Goal: Find specific page/section: Find specific page/section

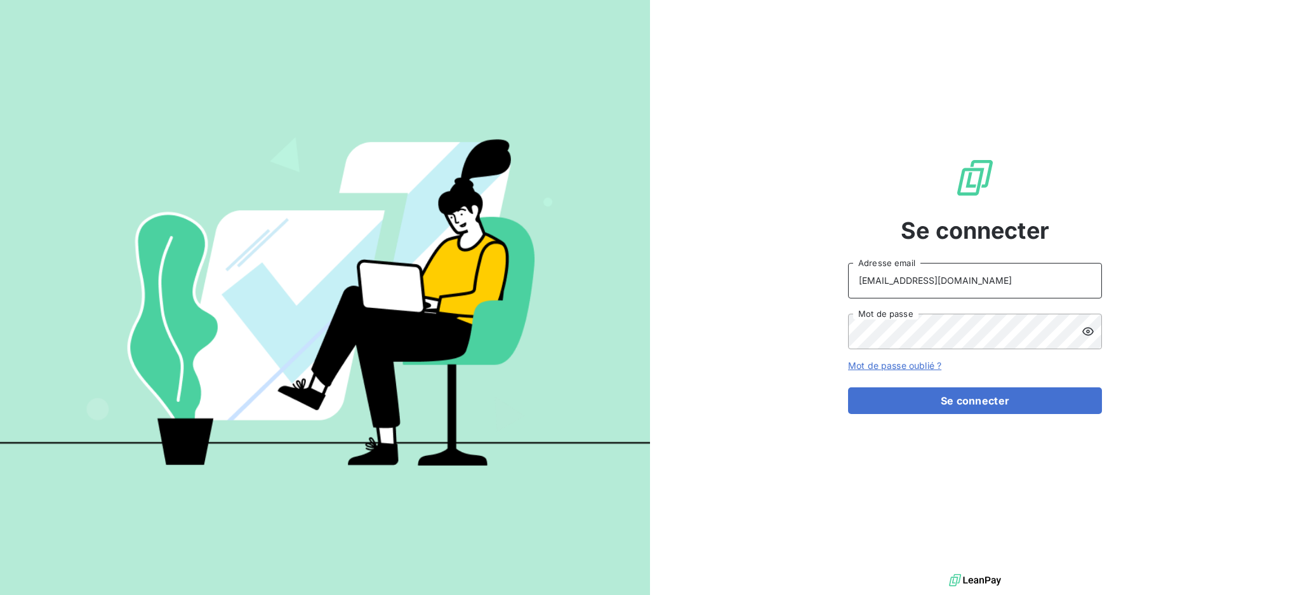
click at [985, 286] on input "[EMAIL_ADDRESS][DOMAIN_NAME]" at bounding box center [975, 281] width 254 height 36
type input "[EMAIL_ADDRESS][DOMAIN_NAME]"
click at [928, 403] on button "Se connecter" at bounding box center [975, 400] width 254 height 27
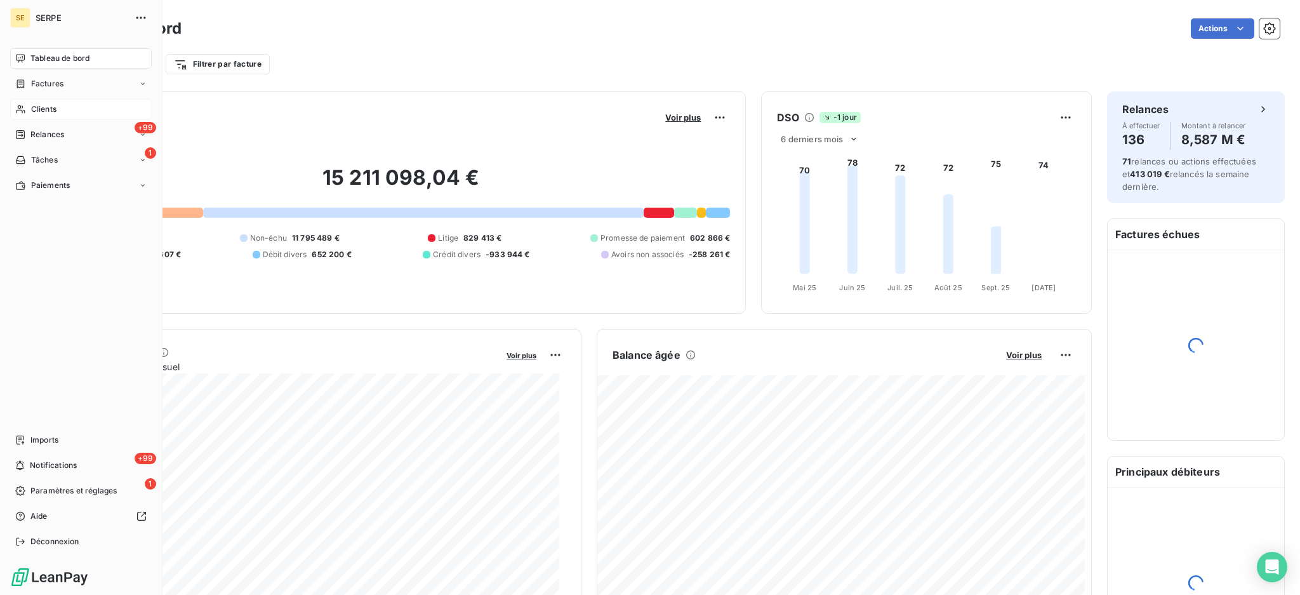
click at [48, 107] on span "Clients" at bounding box center [43, 109] width 25 height 11
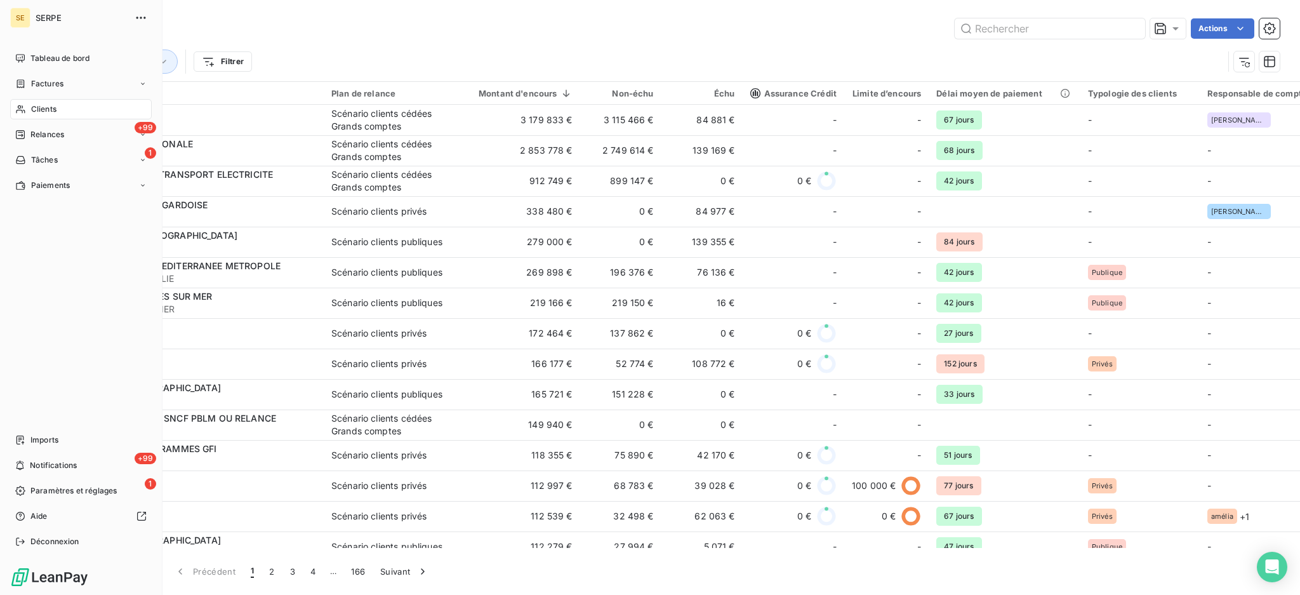
click at [39, 108] on span "Clients" at bounding box center [43, 109] width 25 height 11
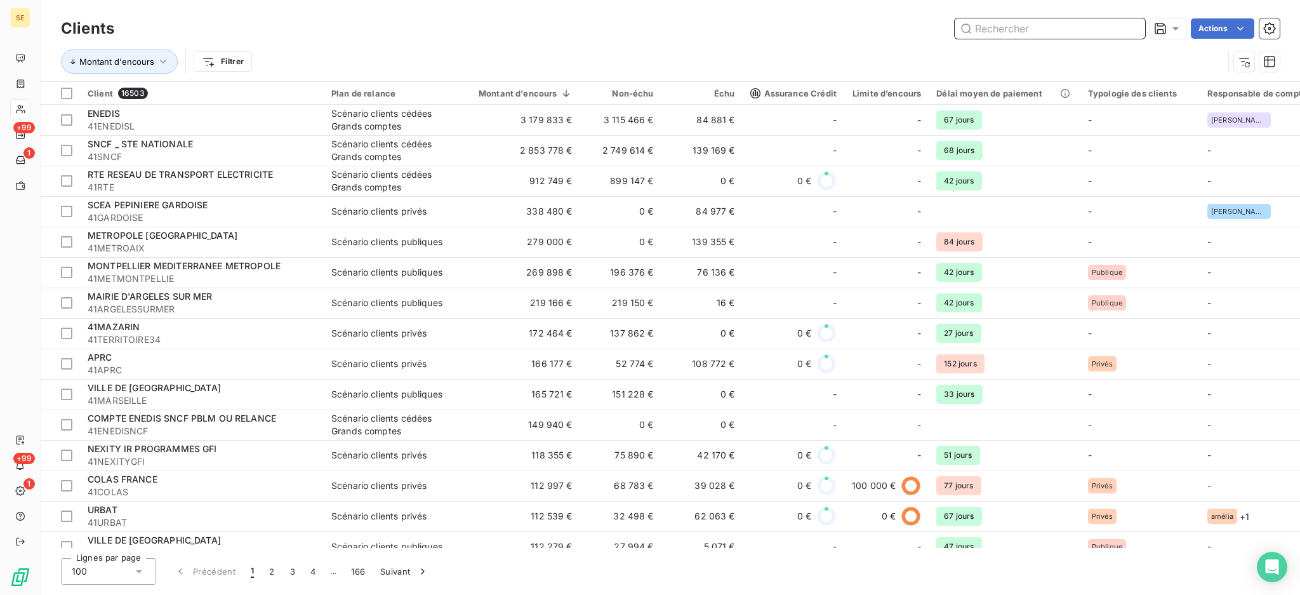
click at [1019, 31] on input "text" at bounding box center [1050, 28] width 190 height 20
paste input "41APIRESIDNICE"
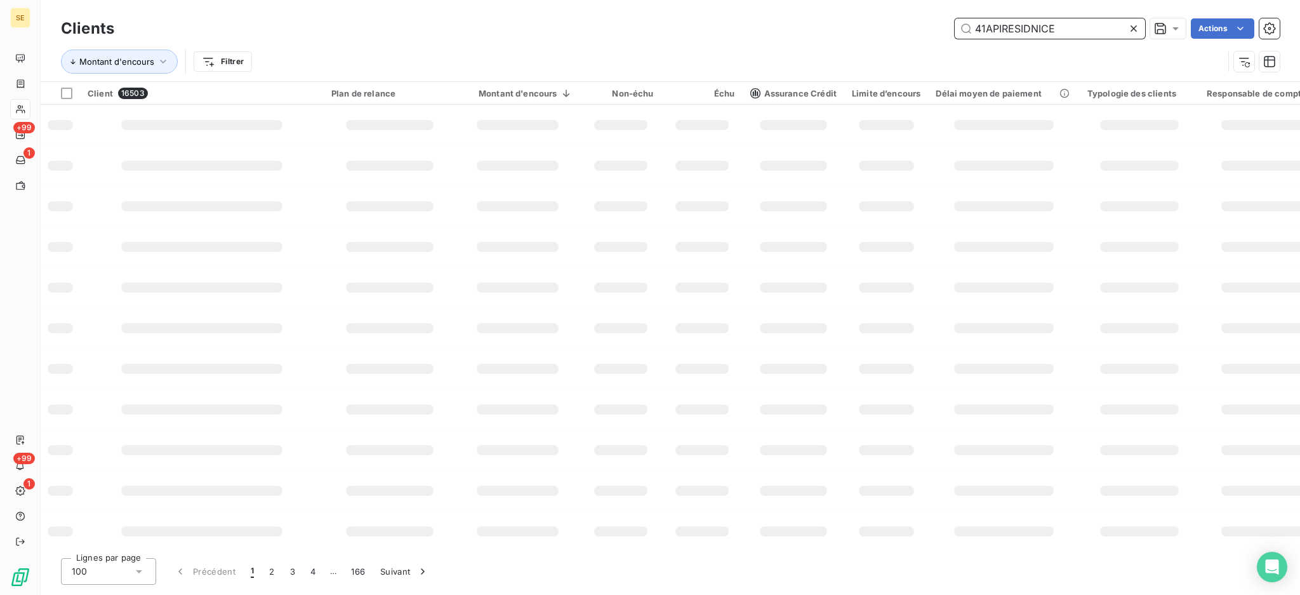
drag, startPoint x: 1070, startPoint y: 35, endPoint x: 537, endPoint y: 145, distance: 544.1
click at [701, 38] on div "41APIRESIDNICE Actions" at bounding box center [705, 28] width 1151 height 20
type input "41LMTIMMO"
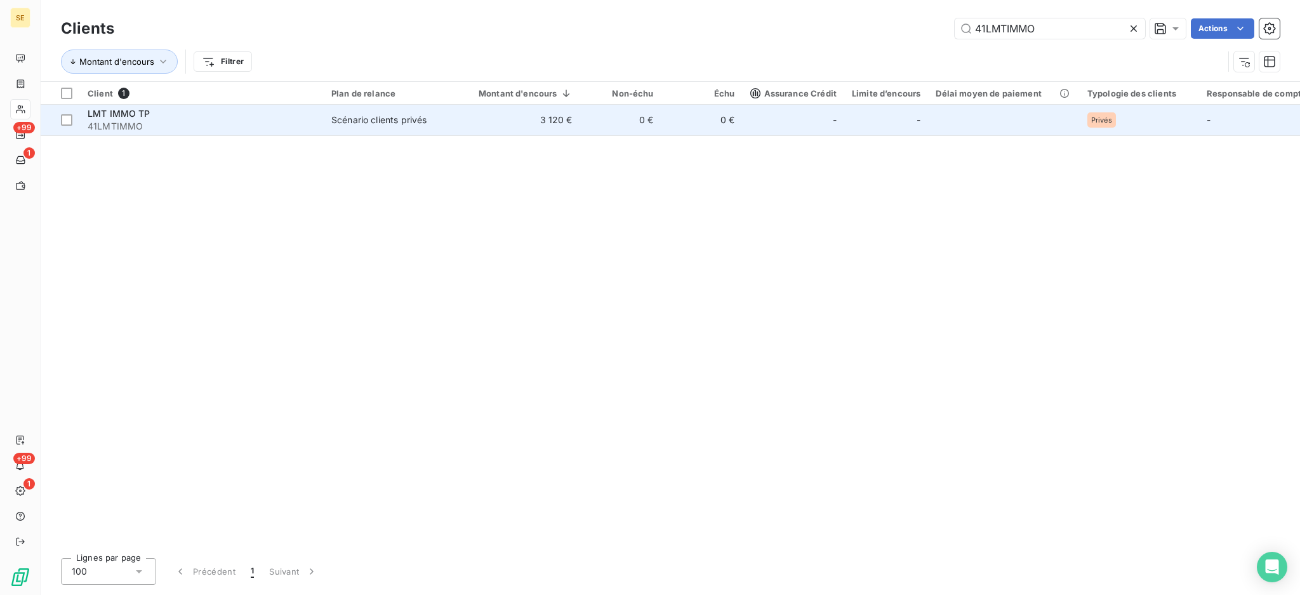
click at [539, 133] on td "3 120 €" at bounding box center [518, 120] width 124 height 30
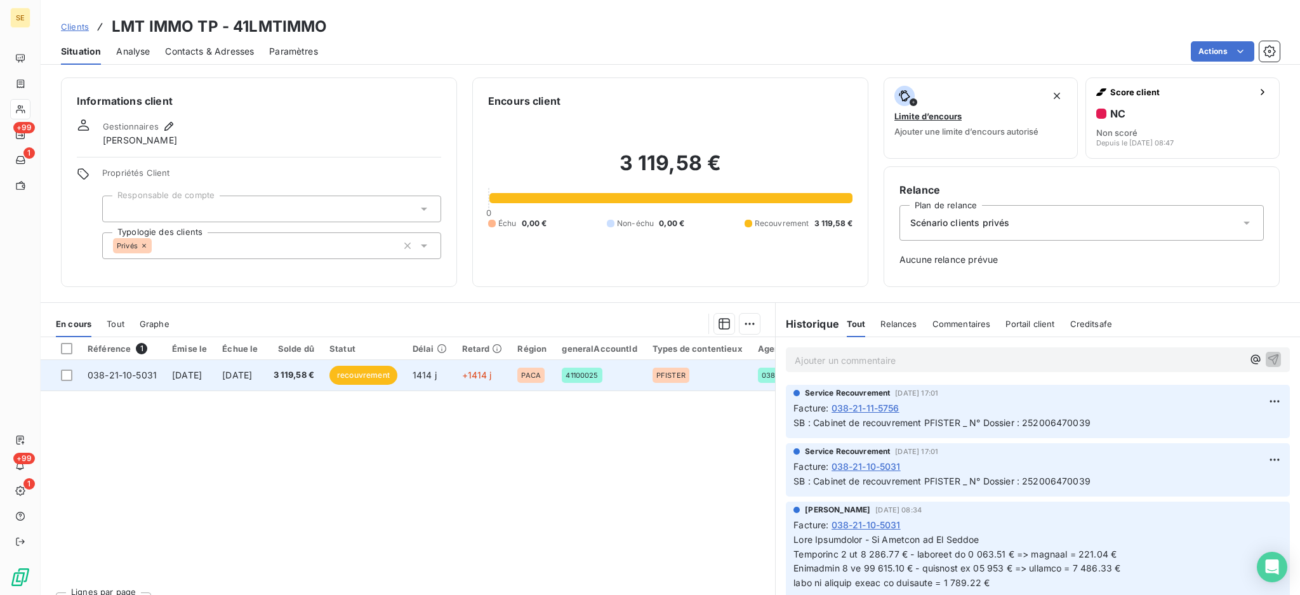
click at [265, 372] on td "[DATE]" at bounding box center [240, 375] width 51 height 30
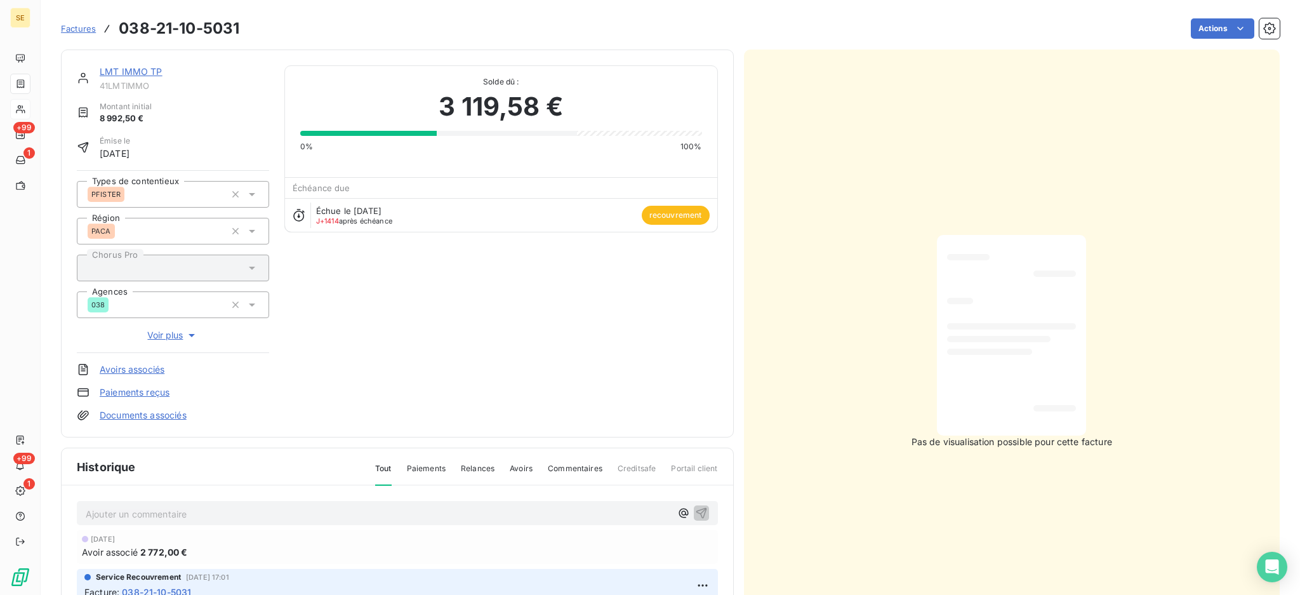
click at [361, 506] on p "Ajouter un commentaire ﻿" at bounding box center [378, 514] width 585 height 16
click at [125, 74] on link "LMT IMMO TP" at bounding box center [131, 71] width 63 height 11
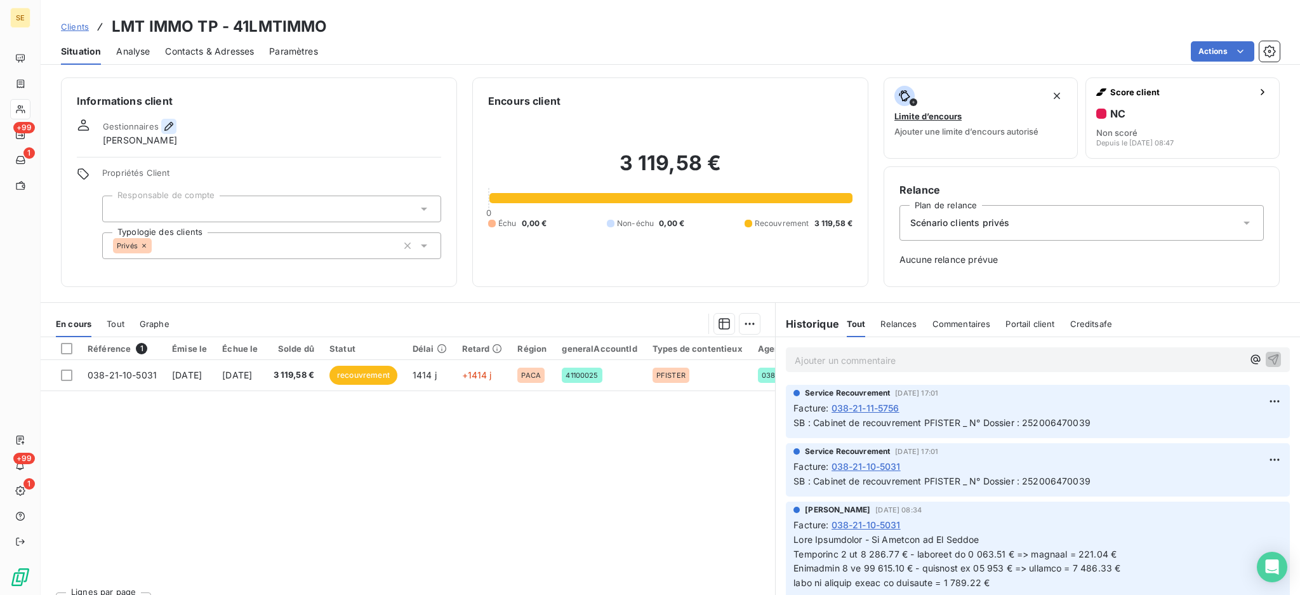
click at [166, 121] on icon "button" at bounding box center [169, 126] width 13 height 13
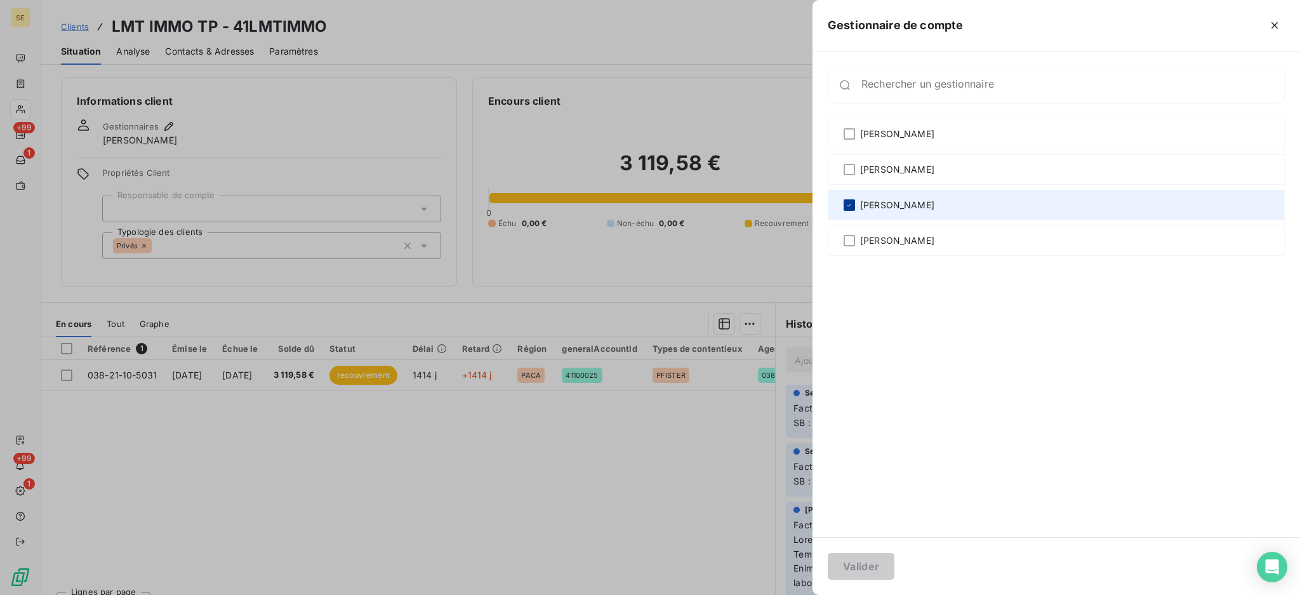
click at [848, 204] on icon at bounding box center [850, 205] width 8 height 8
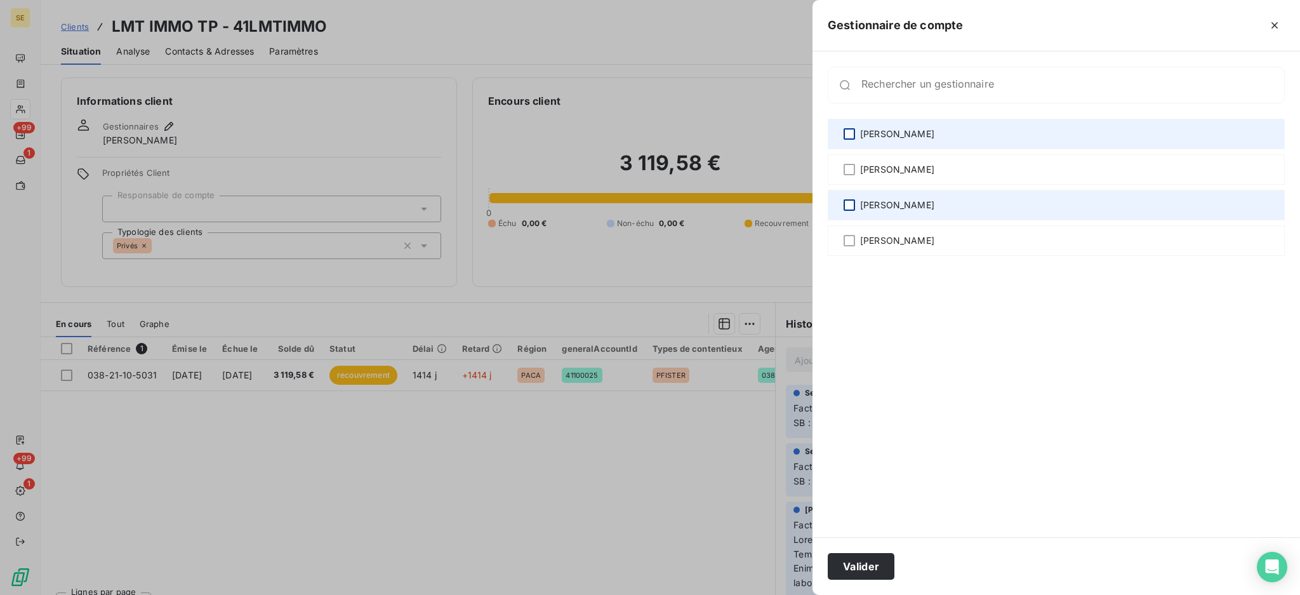
click at [849, 132] on div at bounding box center [849, 133] width 11 height 11
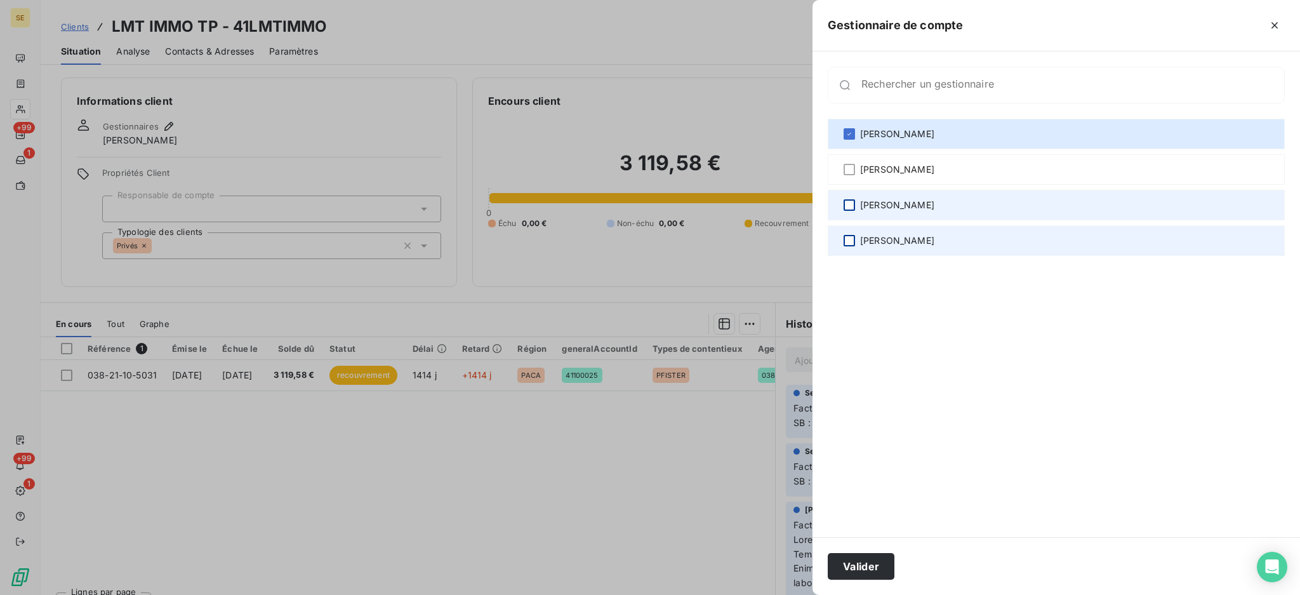
click at [846, 239] on div at bounding box center [849, 240] width 11 height 11
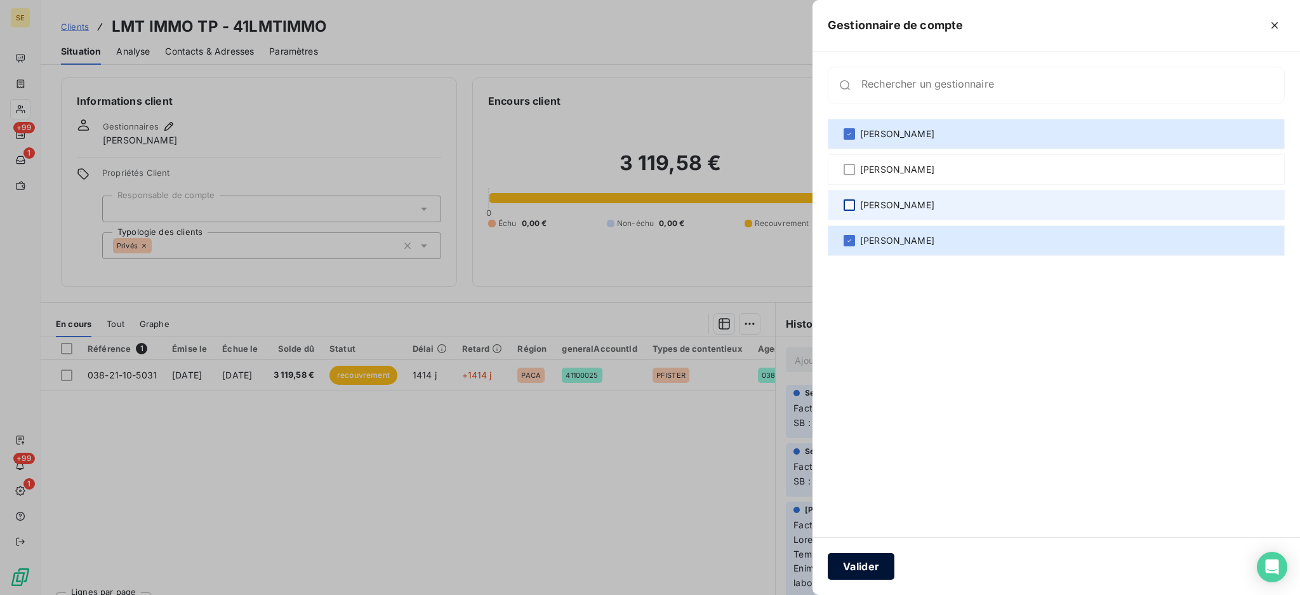
click at [852, 567] on button "Valider" at bounding box center [861, 566] width 67 height 27
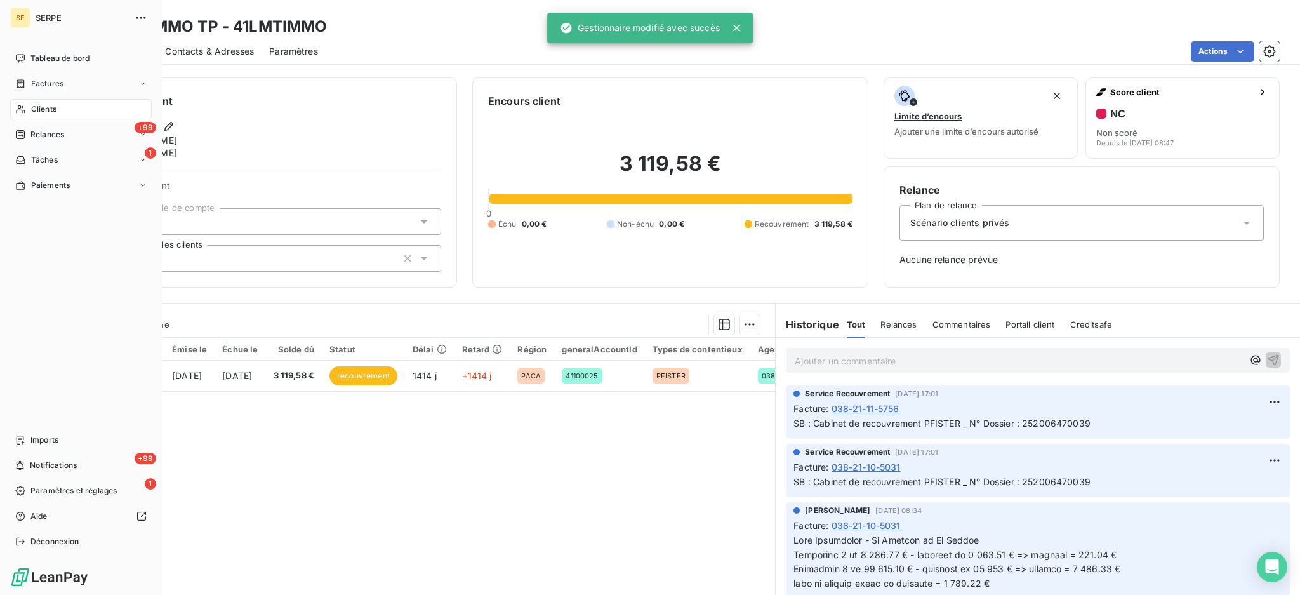
click at [46, 104] on span "Clients" at bounding box center [43, 109] width 25 height 11
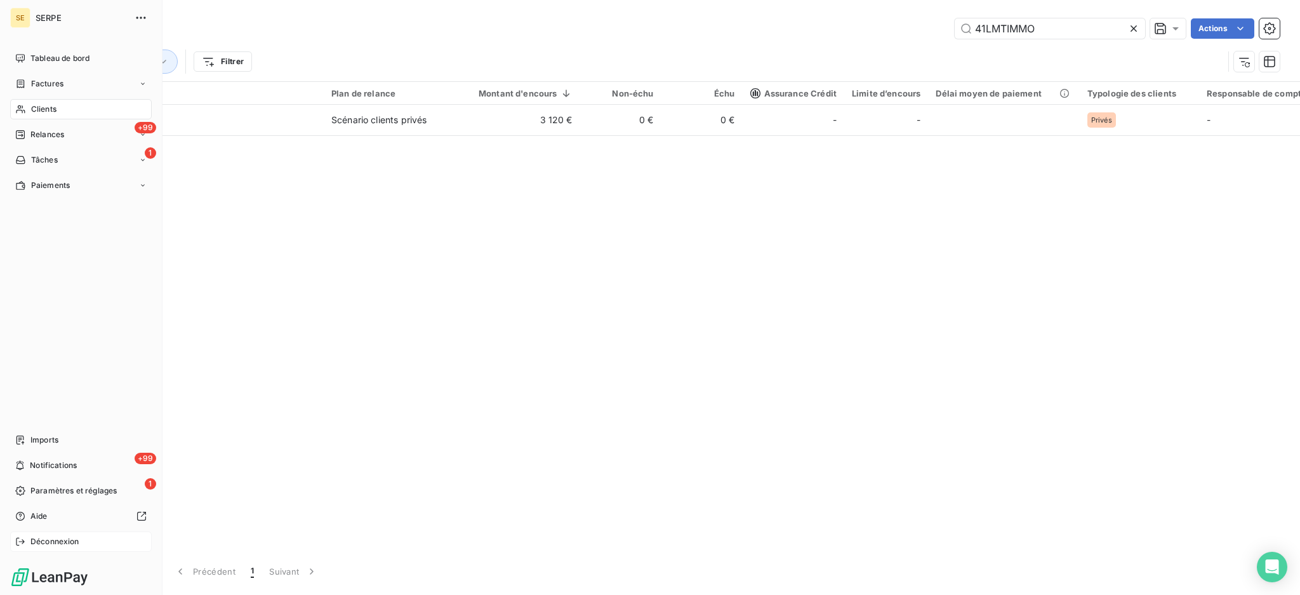
click at [61, 537] on span "Déconnexion" at bounding box center [54, 541] width 49 height 11
